Goal: Task Accomplishment & Management: Use online tool/utility

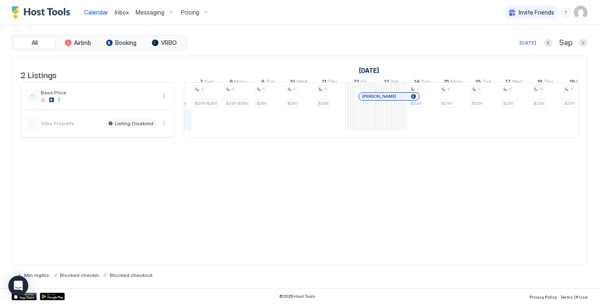
click at [120, 10] on span "Inbox" at bounding box center [122, 12] width 14 height 7
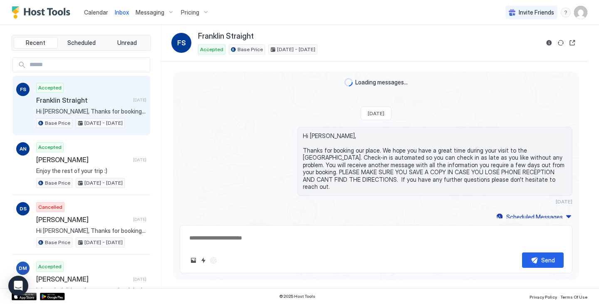
type textarea "*"
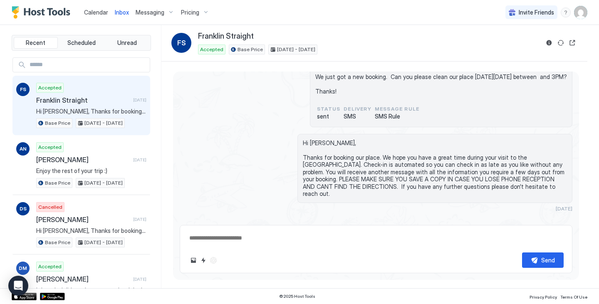
scroll to position [130, 0]
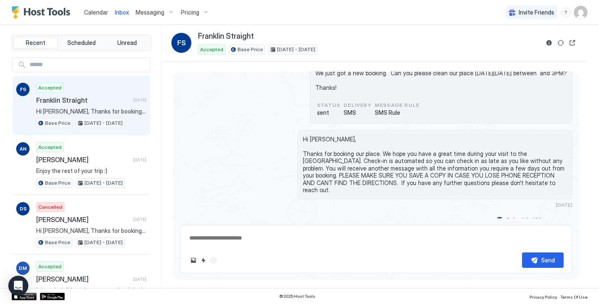
click at [94, 13] on span "Calendar" at bounding box center [96, 12] width 24 height 7
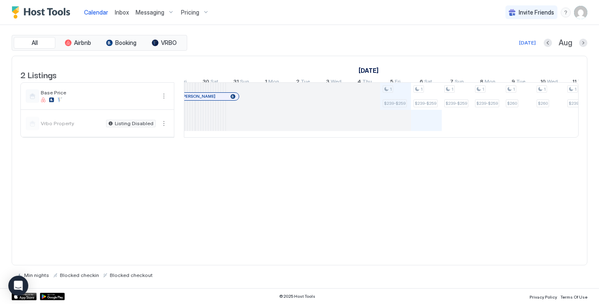
scroll to position [0, 201]
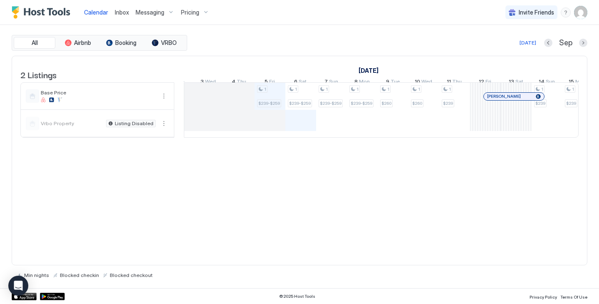
click at [242, 75] on div "[DATE]" at bounding box center [592, 70] width 923 height 12
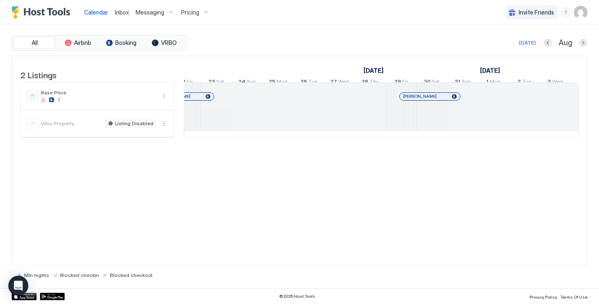
click at [403, 166] on div "2 Listings [DATE] [DATE] 2 Sat 3 Sun 4 Mon 5 Tue 6 Wed 7 Thu 8 Fri 9 Sat 10 Sun…" at bounding box center [300, 161] width 576 height 210
